Goal: Check status: Check status

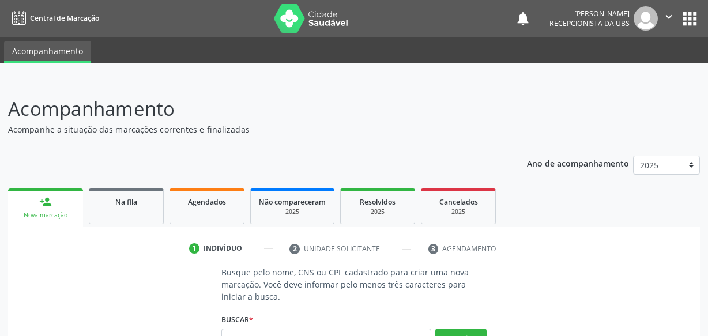
scroll to position [12, 0]
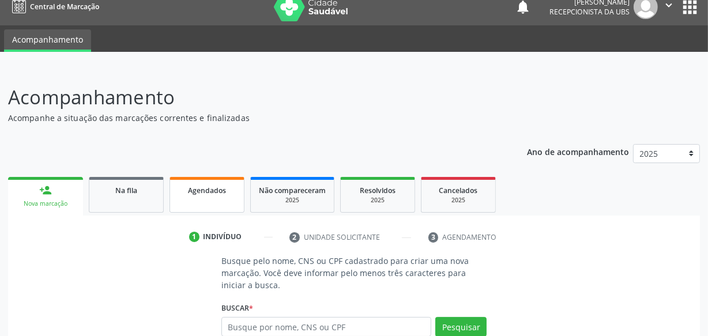
click at [193, 186] on span "Agendados" at bounding box center [207, 191] width 38 height 10
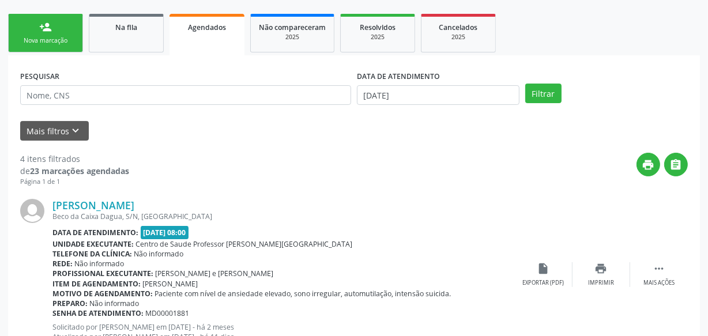
scroll to position [168, 0]
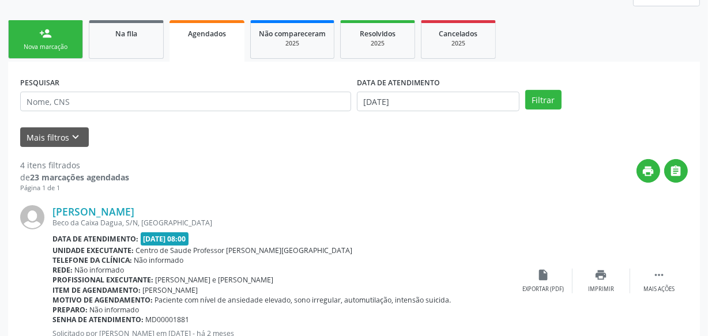
click at [443, 111] on div "DATA DE ATENDIMENTO [DATE]" at bounding box center [438, 96] width 168 height 45
click at [443, 97] on input "[DATE]" at bounding box center [438, 102] width 163 height 20
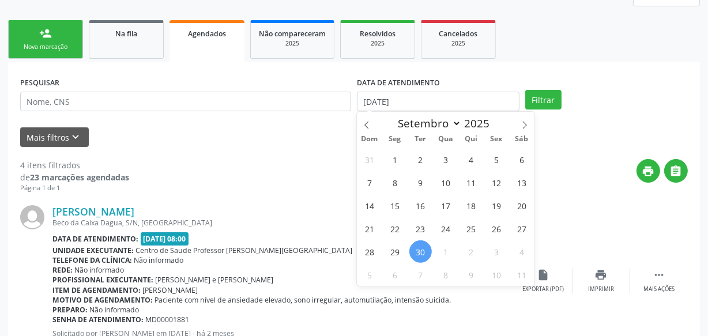
click at [422, 247] on span "30" at bounding box center [421, 252] width 22 height 22
type input "[DATE]"
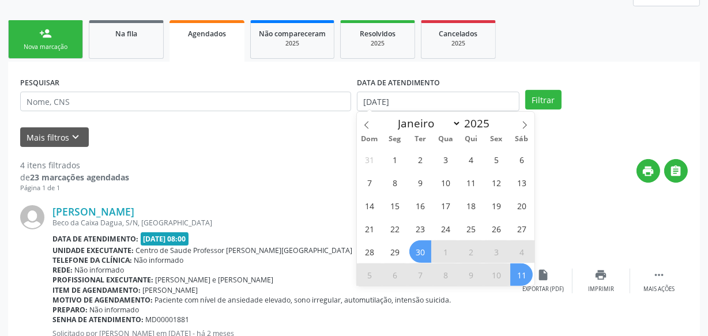
click at [525, 276] on span "11" at bounding box center [521, 275] width 22 height 22
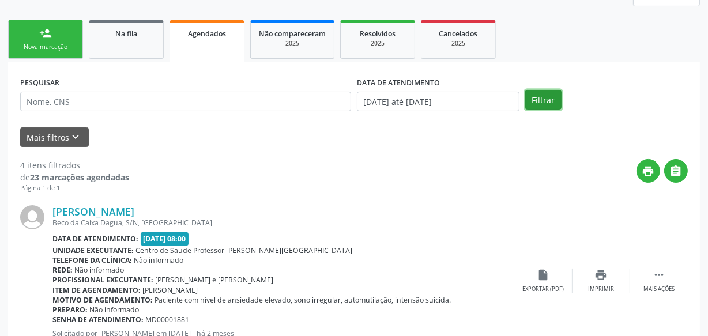
click at [528, 100] on button "Filtrar" at bounding box center [543, 100] width 36 height 20
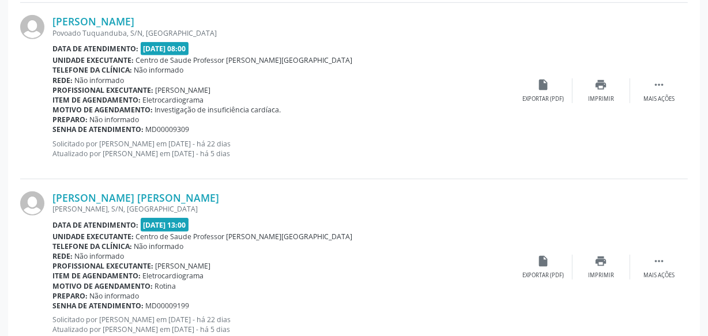
scroll to position [167, 0]
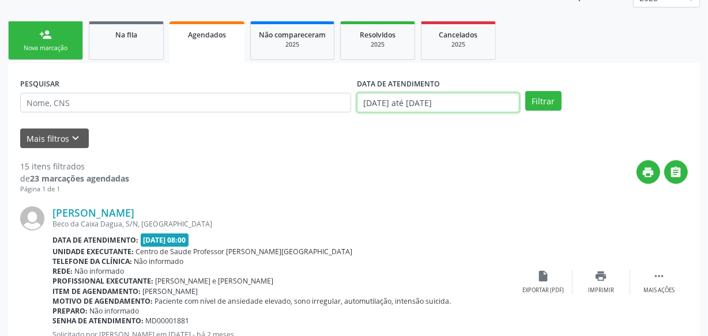
click at [494, 106] on input "[DATE] até [DATE]" at bounding box center [438, 103] width 163 height 20
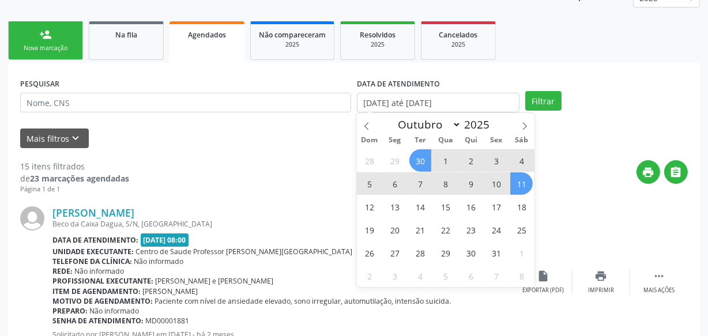
click at [422, 156] on span "30" at bounding box center [421, 160] width 22 height 22
type input "[DATE]"
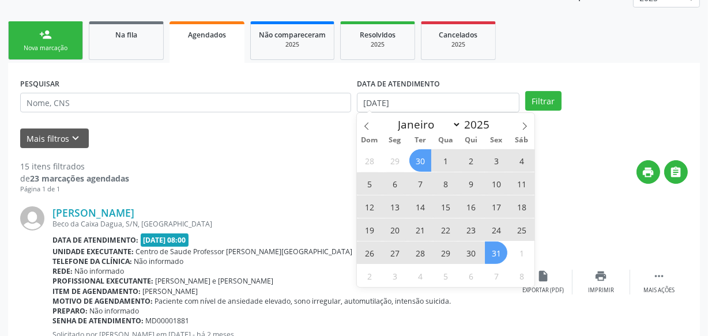
click at [500, 257] on span "31" at bounding box center [496, 253] width 22 height 22
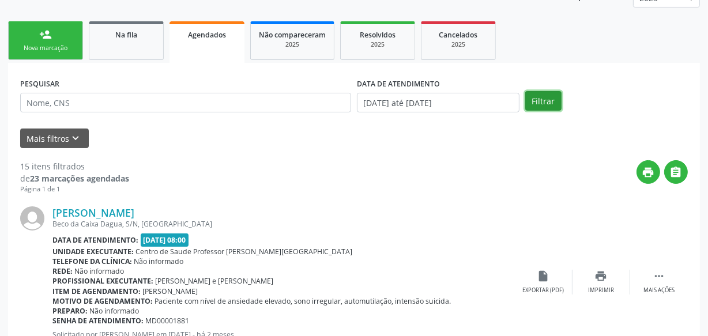
click at [549, 103] on button "Filtrar" at bounding box center [543, 101] width 36 height 20
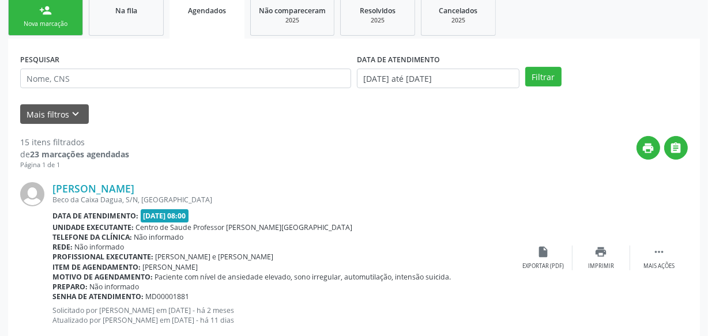
scroll to position [0, 0]
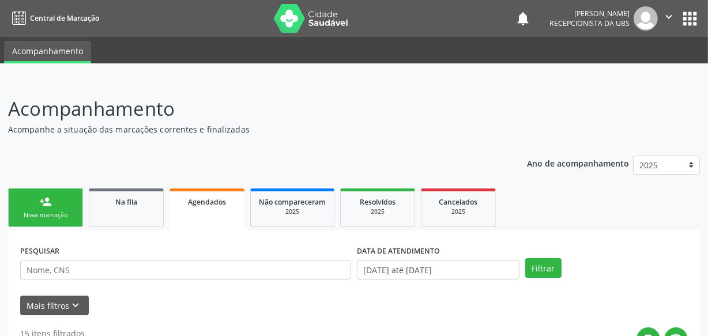
click at [75, 207] on link "person_add Nova marcação" at bounding box center [45, 208] width 75 height 39
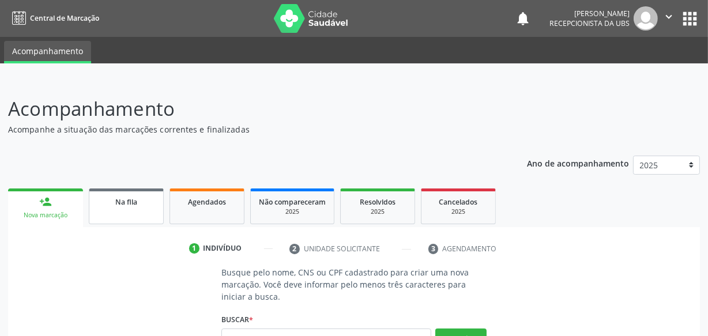
click at [123, 199] on span "Na fila" at bounding box center [126, 202] width 22 height 10
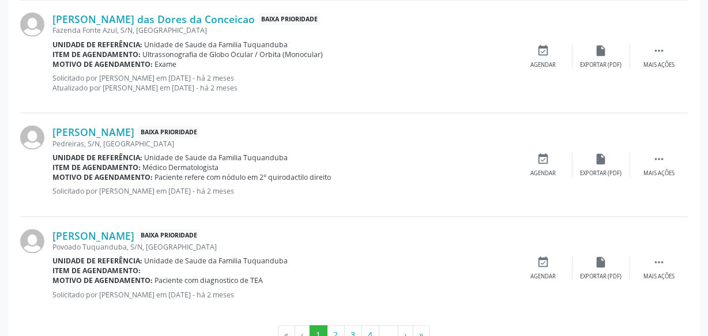
scroll to position [1655, 0]
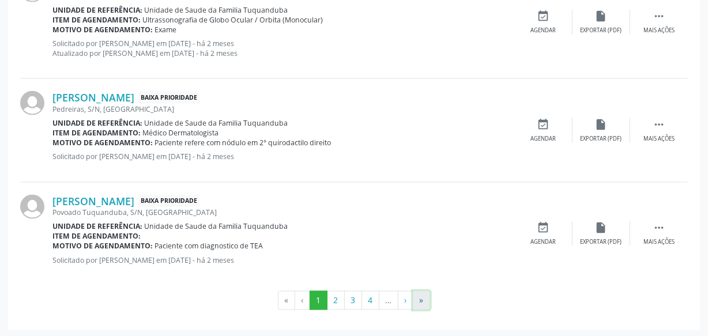
click at [418, 301] on button "»" at bounding box center [421, 301] width 17 height 20
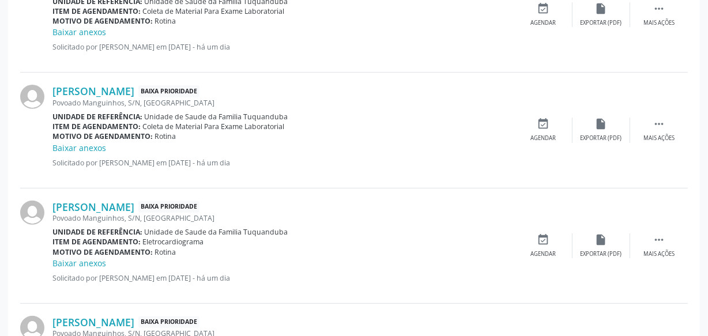
scroll to position [382, 0]
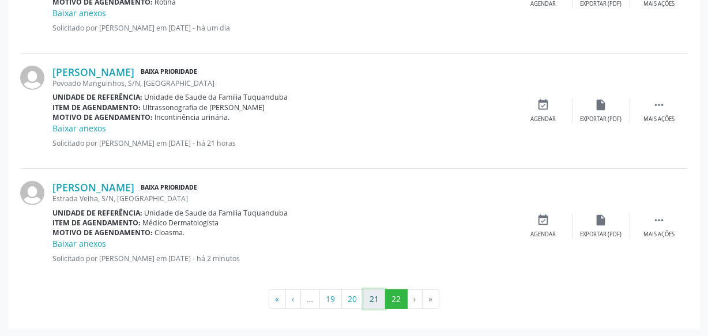
click at [377, 307] on button "21" at bounding box center [374, 300] width 22 height 20
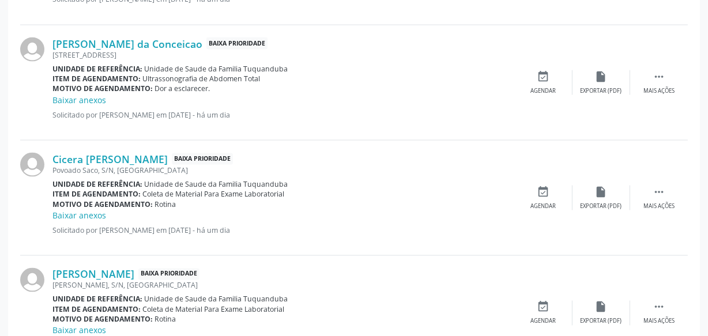
scroll to position [1798, 0]
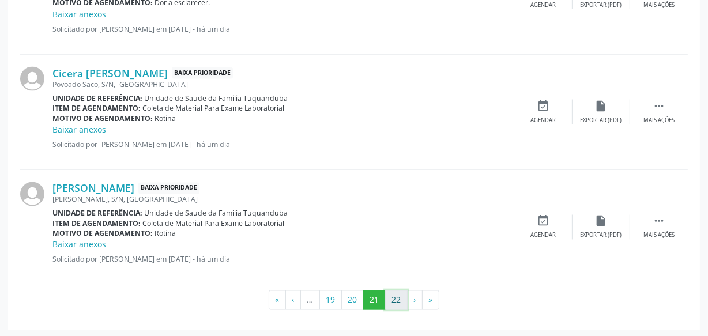
click at [400, 299] on button "22" at bounding box center [396, 301] width 22 height 20
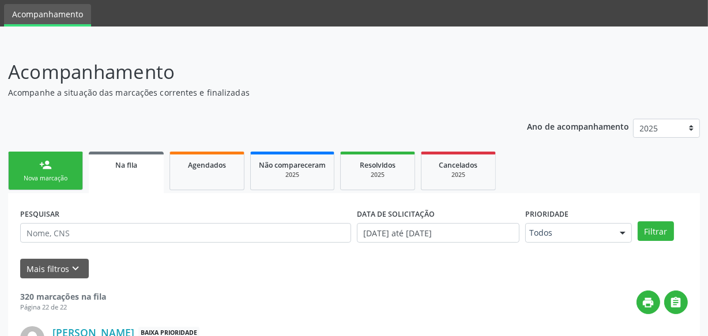
scroll to position [15, 0]
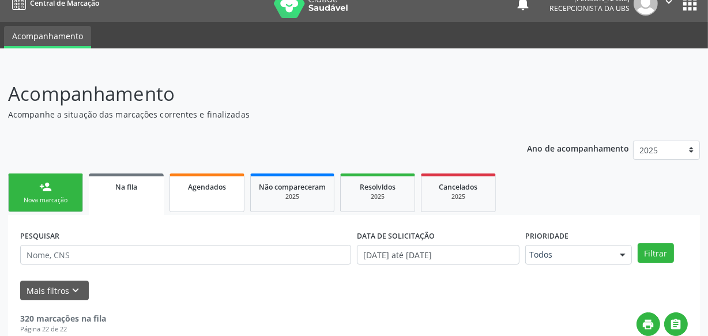
click at [198, 190] on div "Agendados" at bounding box center [207, 187] width 58 height 12
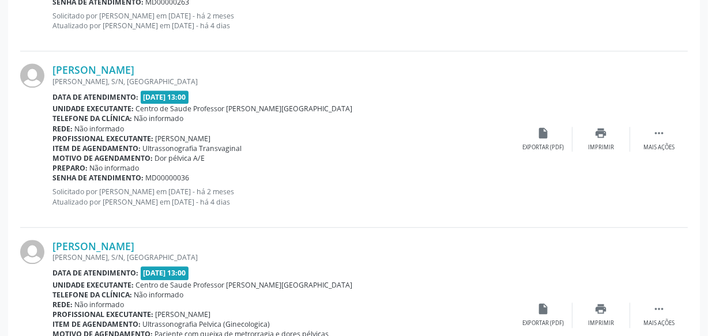
scroll to position [2717, 0]
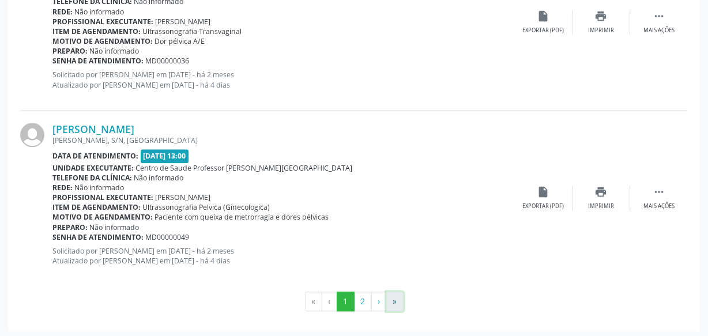
click at [391, 299] on button "»" at bounding box center [394, 302] width 17 height 20
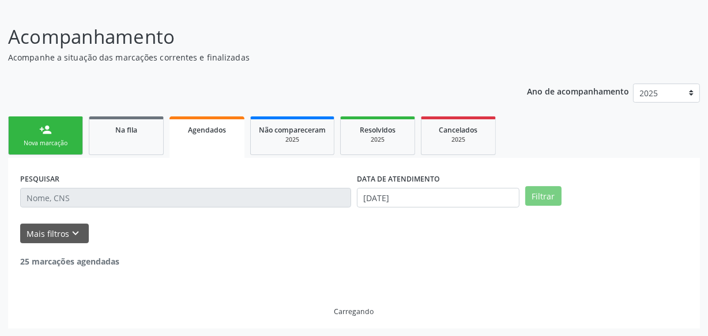
scroll to position [45, 0]
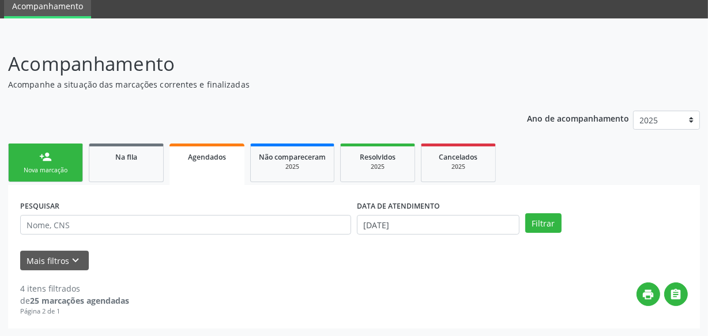
click at [358, 284] on div "print " at bounding box center [408, 300] width 559 height 34
click at [147, 169] on link "Na fila" at bounding box center [126, 163] width 75 height 39
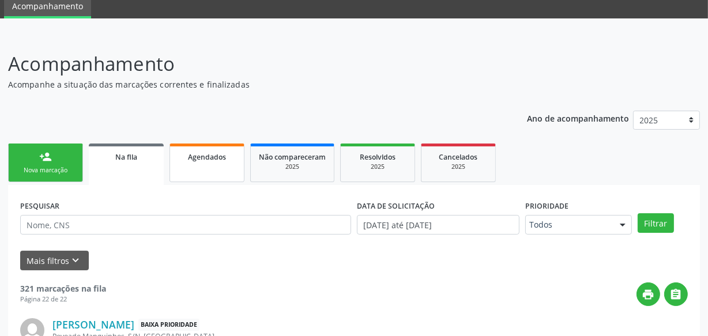
click at [226, 172] on link "Agendados" at bounding box center [207, 163] width 75 height 39
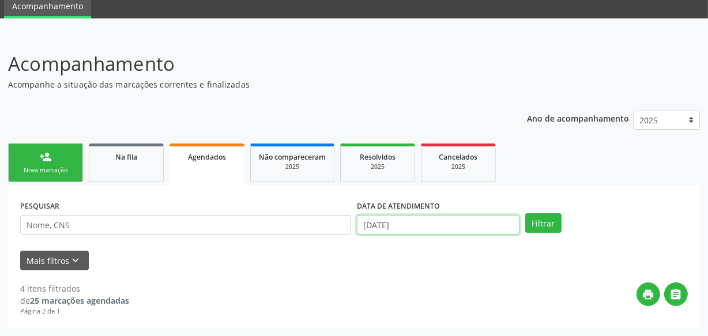
drag, startPoint x: 446, startPoint y: 224, endPoint x: 441, endPoint y: 219, distance: 6.5
click at [446, 223] on input "[DATE]" at bounding box center [438, 225] width 163 height 20
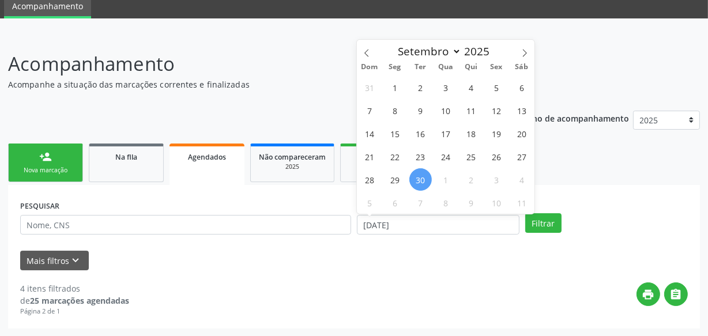
click at [422, 177] on span "30" at bounding box center [421, 179] width 22 height 22
type input "[DATE]"
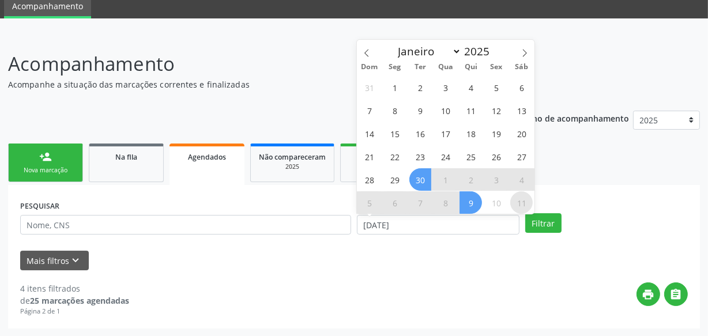
click at [525, 205] on span "11" at bounding box center [521, 203] width 22 height 22
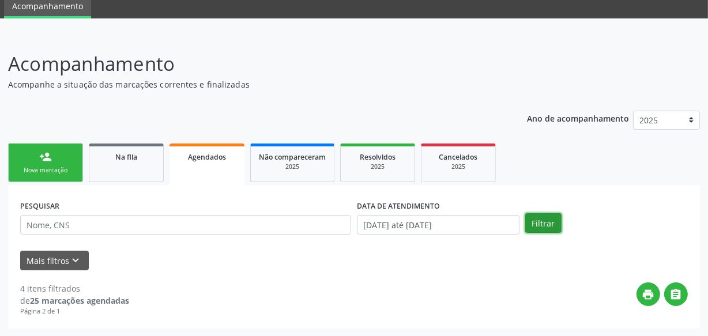
click at [537, 223] on button "Filtrar" at bounding box center [543, 223] width 36 height 20
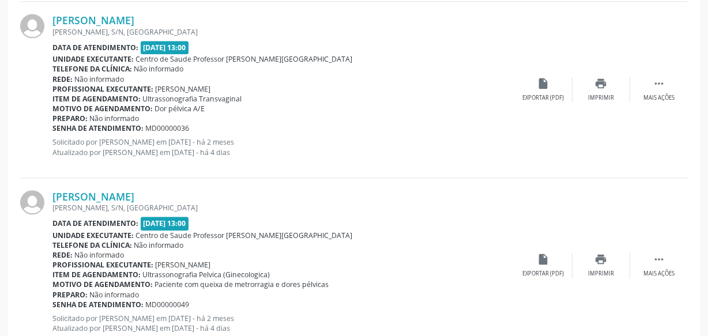
scroll to position [2717, 0]
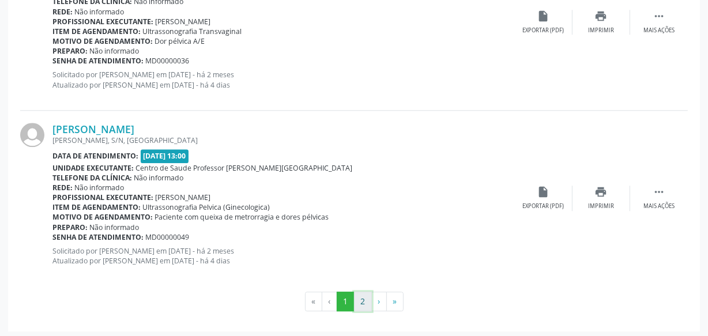
click at [359, 296] on button "2" at bounding box center [363, 302] width 18 height 20
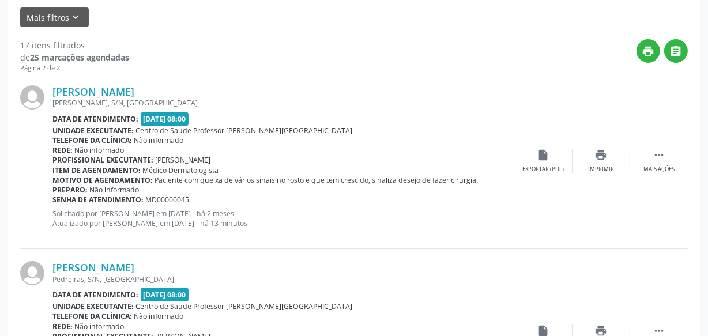
scroll to position [272, 0]
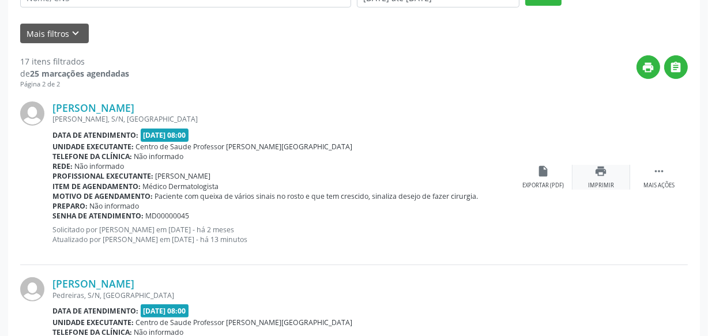
click at [591, 173] on div "print Imprimir" at bounding box center [602, 177] width 58 height 25
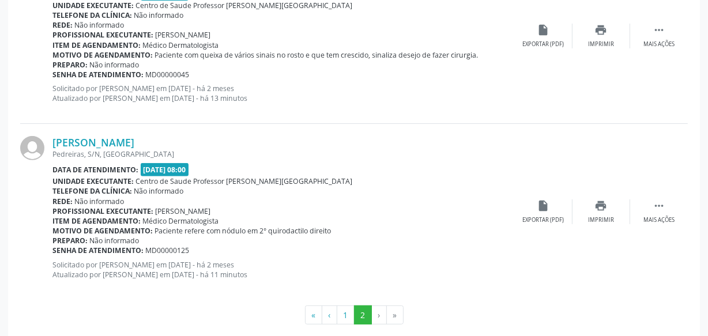
scroll to position [430, 0]
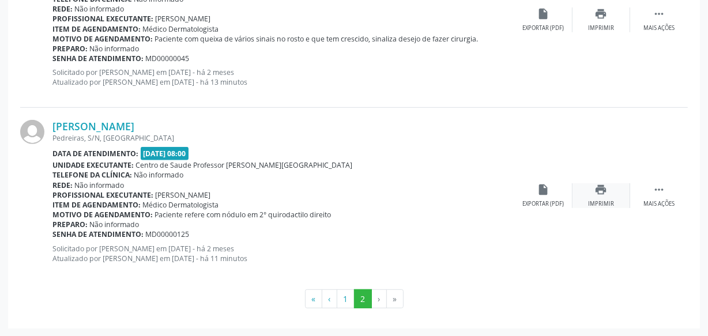
click at [606, 200] on div "Imprimir" at bounding box center [601, 204] width 26 height 8
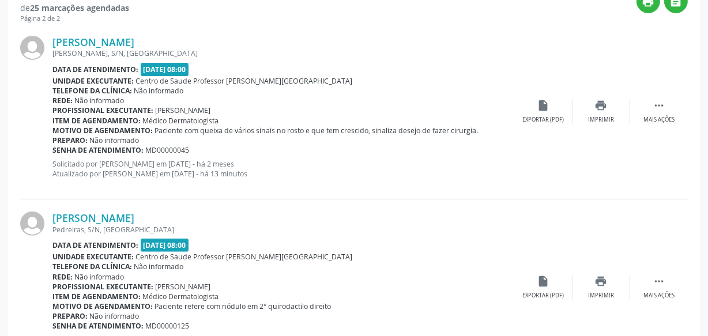
scroll to position [377, 0]
